Goal: Information Seeking & Learning: Learn about a topic

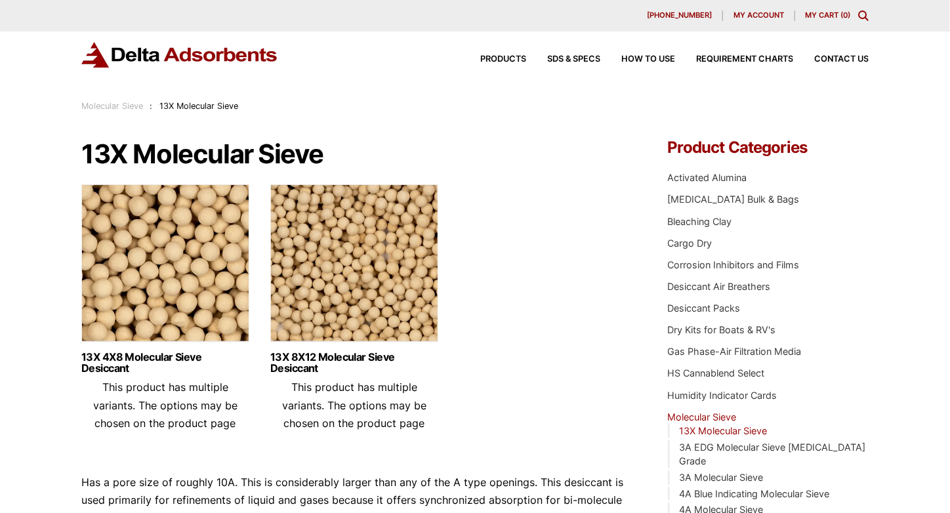
click at [361, 323] on img at bounding box center [354, 266] width 168 height 164
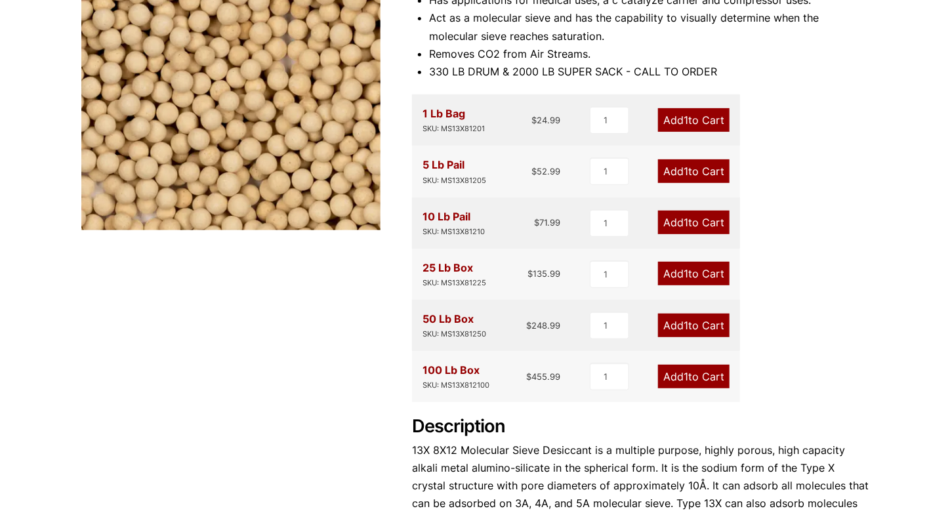
scroll to position [394, 0]
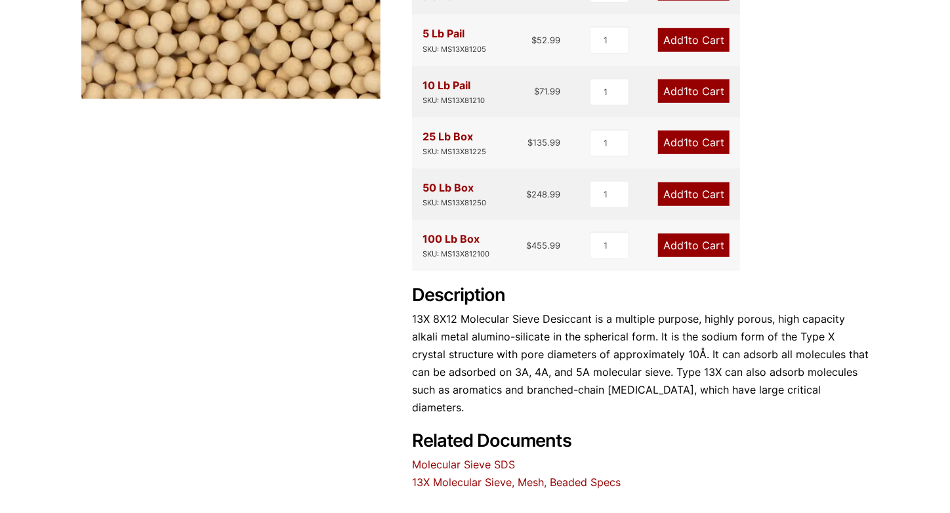
click at [531, 476] on link "13X Molecular Sieve, Mesh, Beaded Specs" at bounding box center [516, 482] width 209 height 13
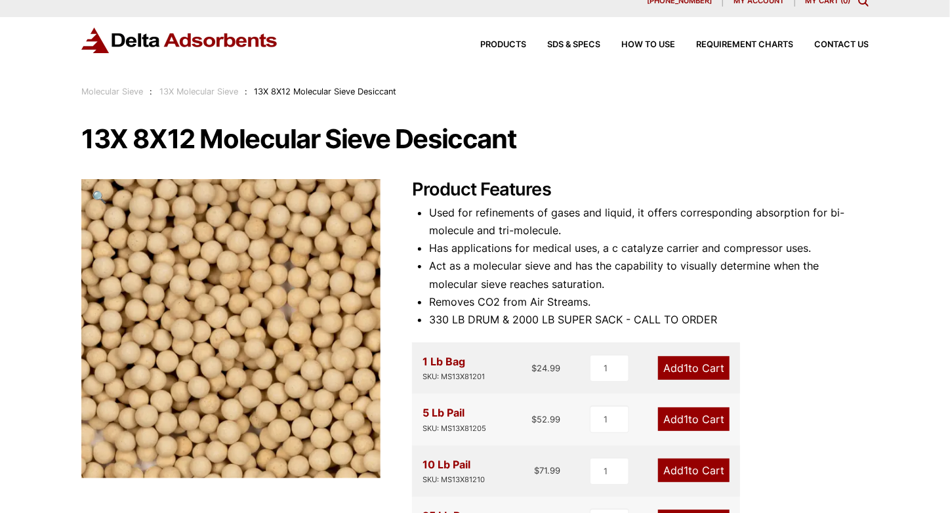
scroll to position [145, 0]
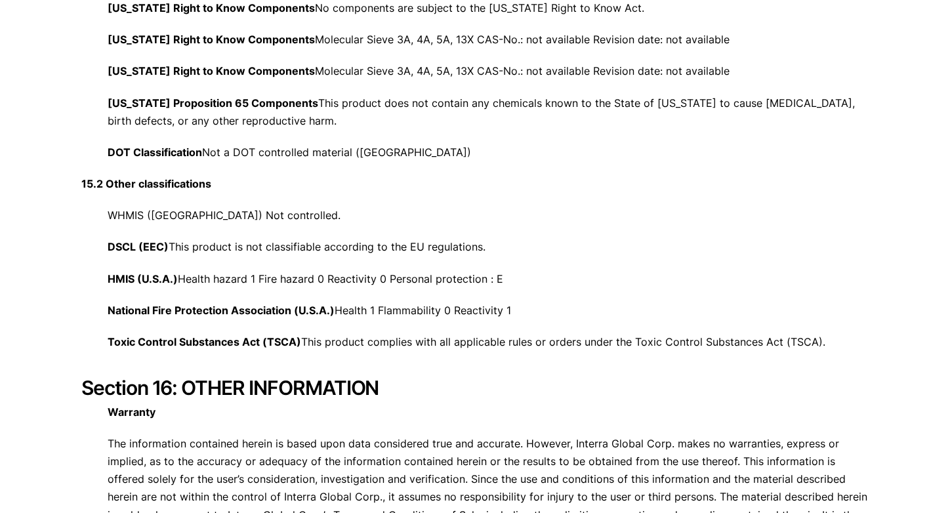
scroll to position [4954, 0]
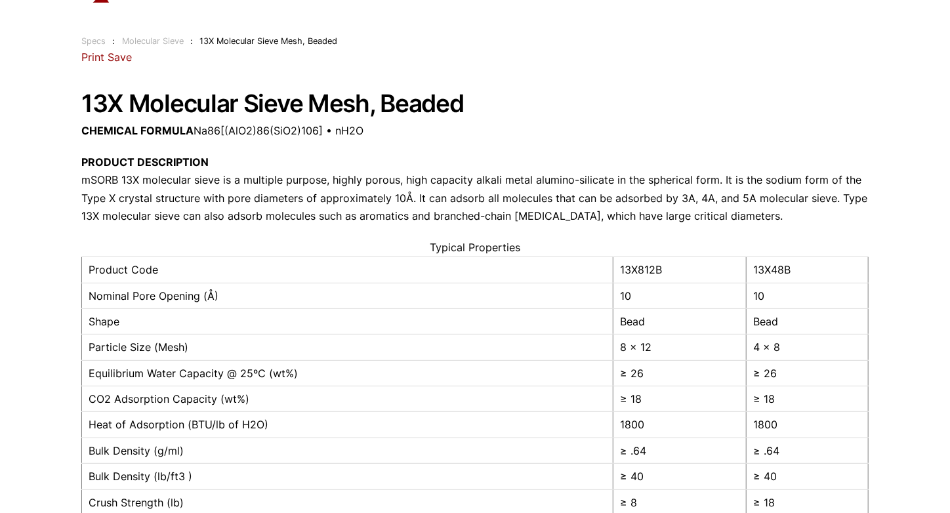
scroll to position [131, 0]
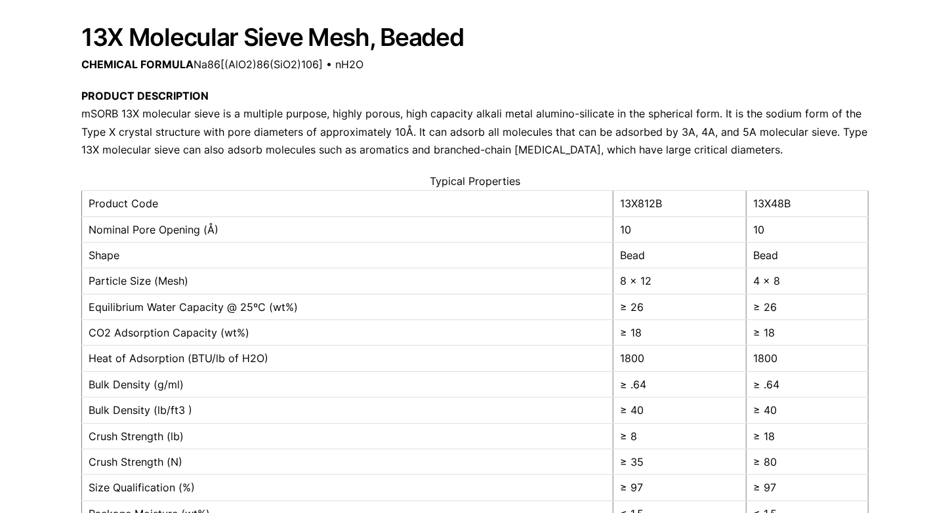
drag, startPoint x: 276, startPoint y: 356, endPoint x: 266, endPoint y: 356, distance: 9.9
click at [266, 356] on td "Heat of Adsorption (BTU/lb of H2O)" at bounding box center [347, 359] width 531 height 26
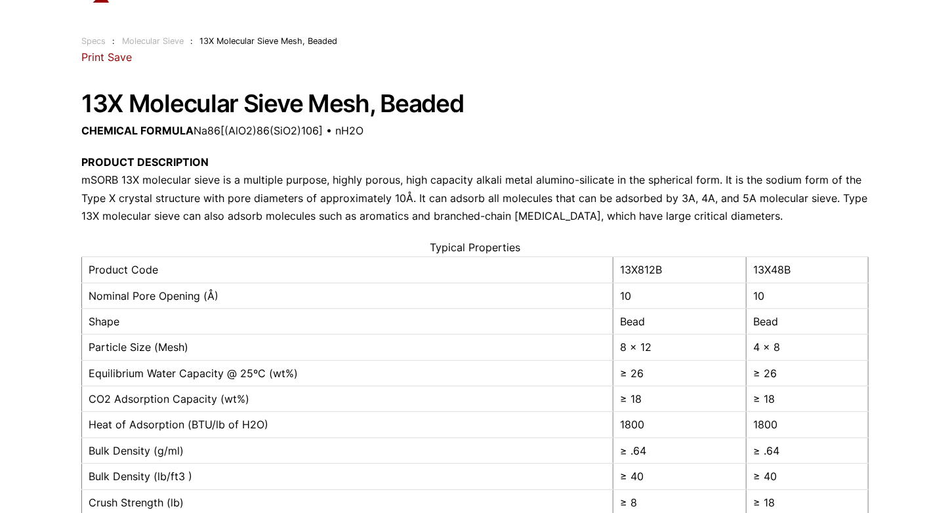
scroll to position [0, 0]
